Goal: Transaction & Acquisition: Purchase product/service

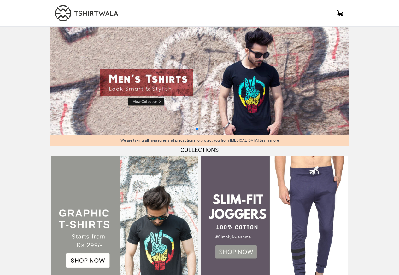
click at [144, 102] on img at bounding box center [199, 81] width 299 height 109
select select "*********"
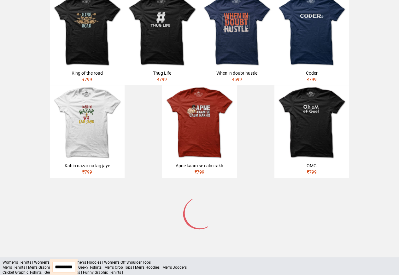
scroll to position [301, 0]
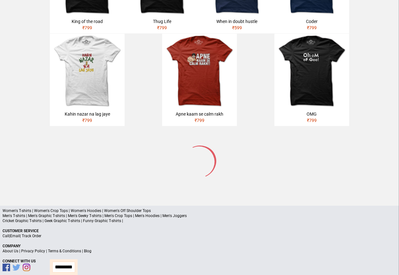
click at [59, 218] on p "Cricket Graphic T-shirts | Geek Graphic T-shirts | Funny Graphic T-shirts |" at bounding box center [200, 220] width 394 height 5
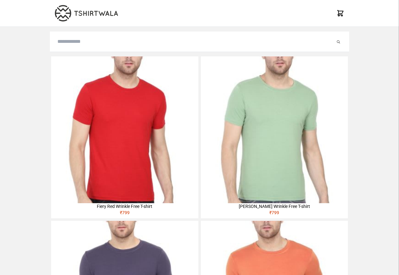
click at [71, 96] on img at bounding box center [124, 129] width 147 height 147
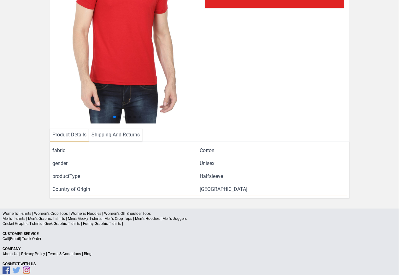
scroll to position [136, 0]
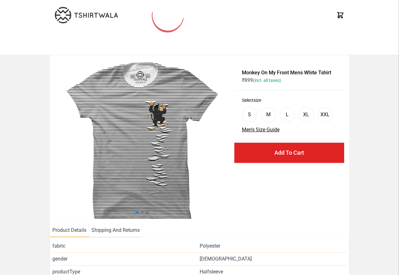
scroll to position [38, 0]
